Goal: Task Accomplishment & Management: Use online tool/utility

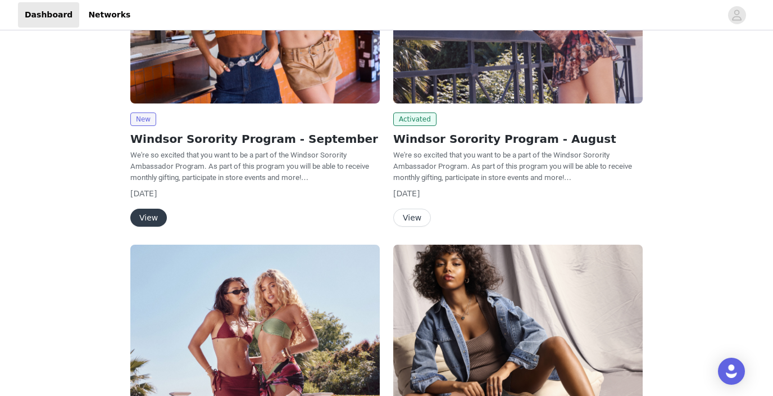
scroll to position [183, 0]
click at [411, 218] on button "View" at bounding box center [412, 218] width 38 height 18
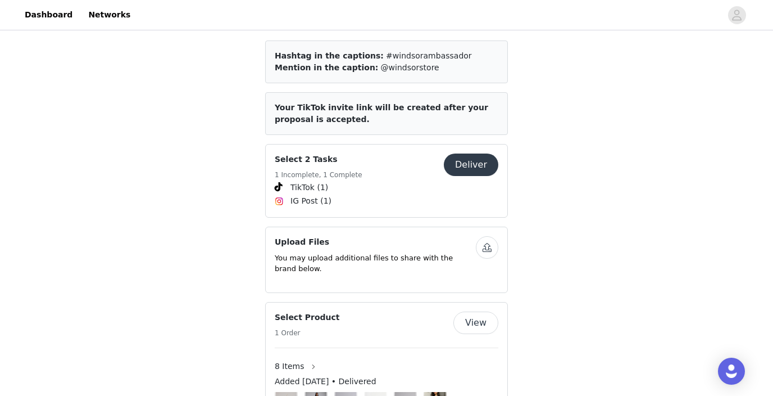
scroll to position [472, 0]
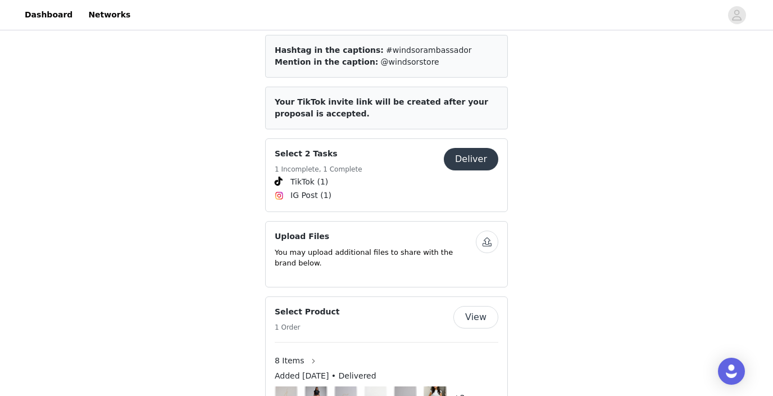
click at [456, 152] on button "Deliver" at bounding box center [471, 159] width 55 height 22
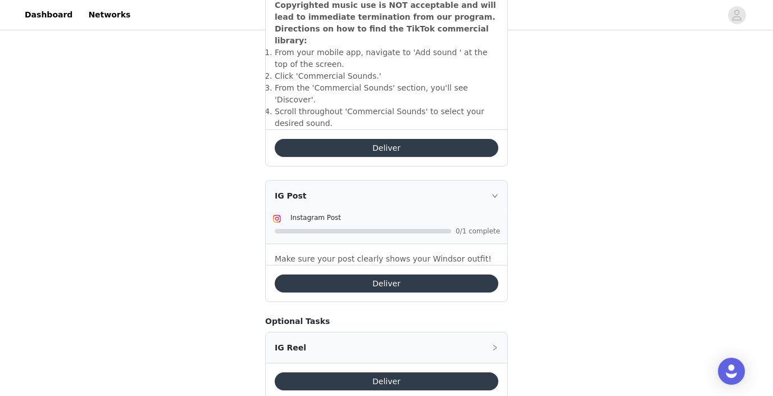
scroll to position [460, 0]
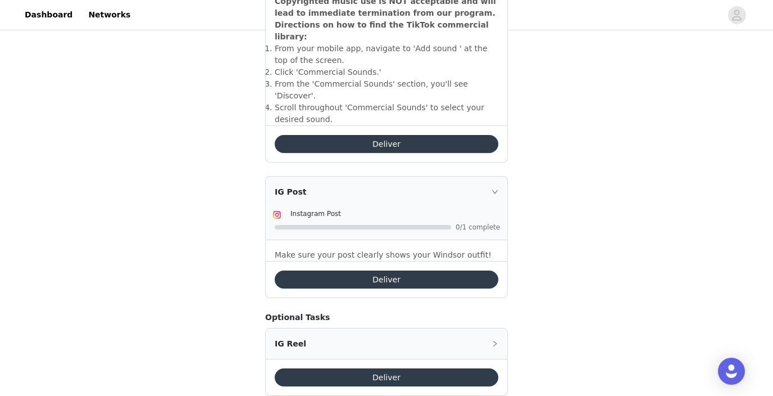
click at [322, 265] on div "Deliver" at bounding box center [387, 279] width 242 height 37
click at [331, 270] on button "Deliver" at bounding box center [387, 279] width 224 height 18
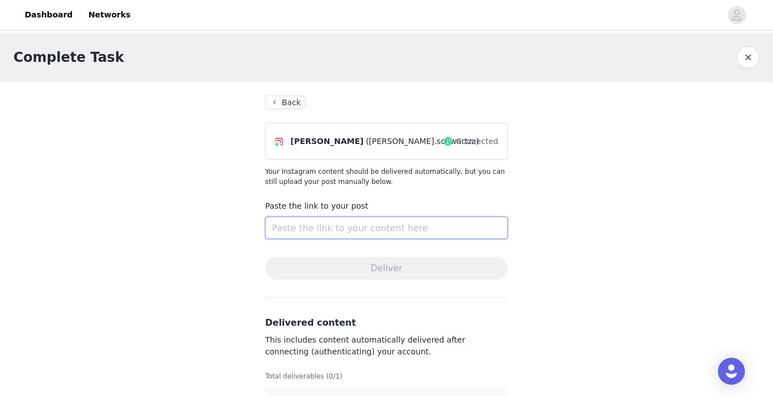
click at [297, 223] on input "text" at bounding box center [386, 227] width 243 height 22
paste input "[URL][DOMAIN_NAME]"
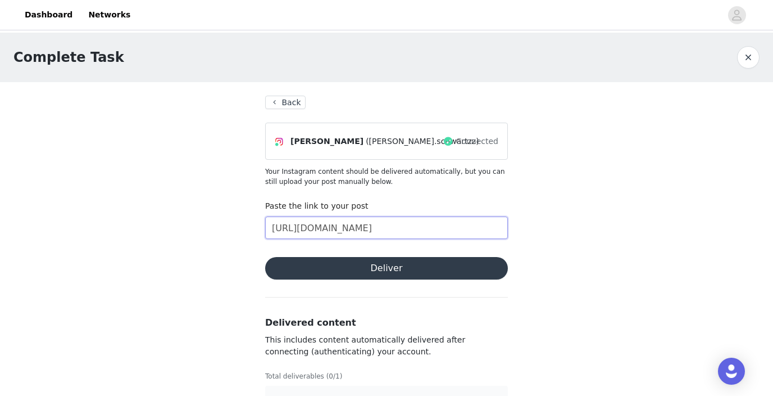
type input "[URL][DOMAIN_NAME]"
click at [298, 265] on button "Deliver" at bounding box center [386, 268] width 243 height 22
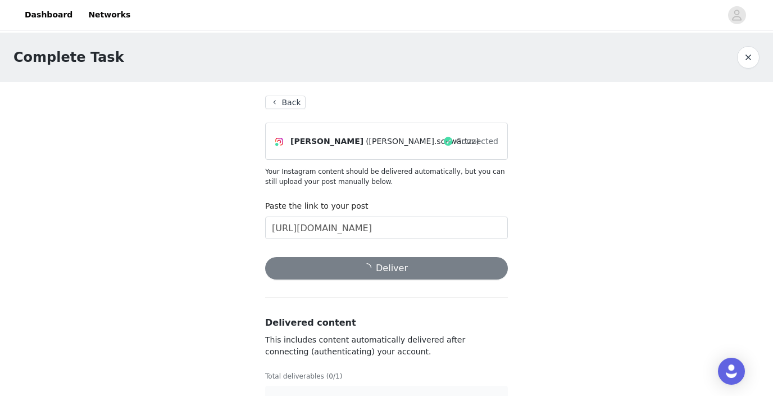
scroll to position [31, 0]
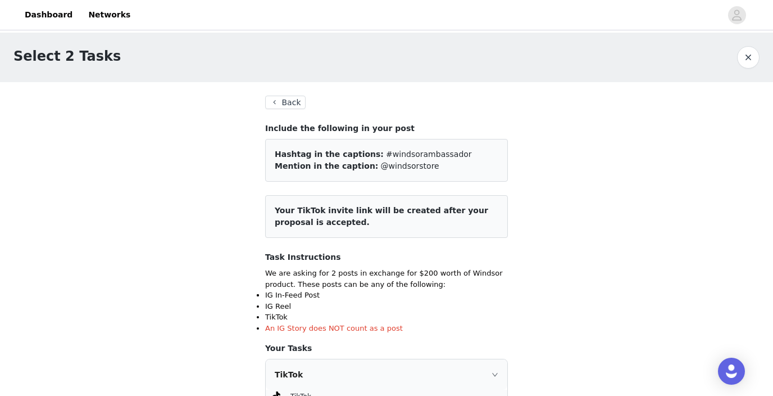
click at [286, 102] on button "Back" at bounding box center [285, 102] width 40 height 13
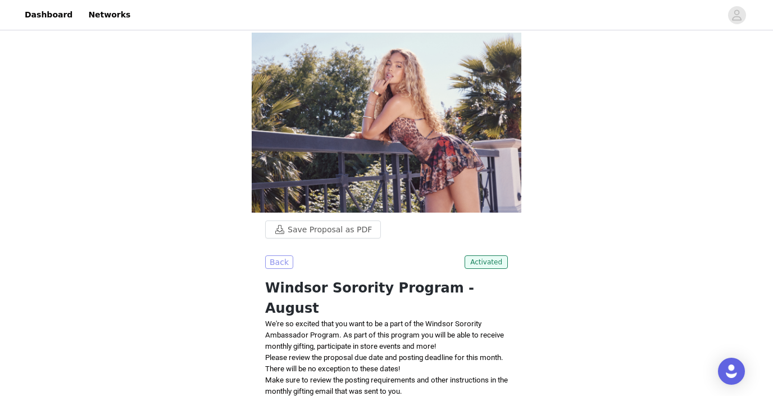
click at [278, 262] on button "Back" at bounding box center [279, 261] width 28 height 13
